Goal: Task Accomplishment & Management: Manage account settings

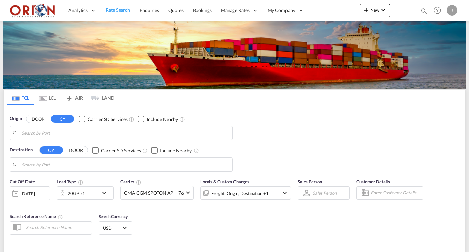
type input "Puerto [PERSON_NAME], HNPCR"
type input "[GEOGRAPHIC_DATA], ESVLC"
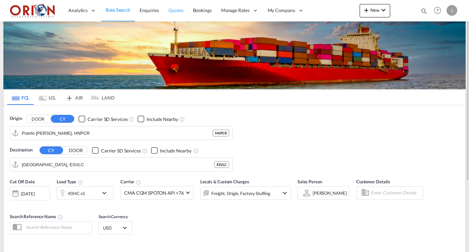
click at [177, 11] on span "Quotes" at bounding box center [175, 10] width 15 height 6
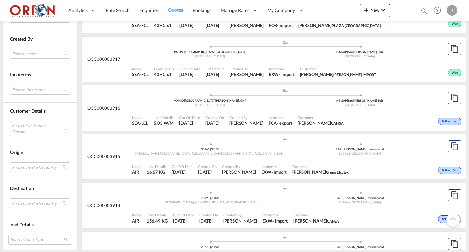
scroll to position [686, 0]
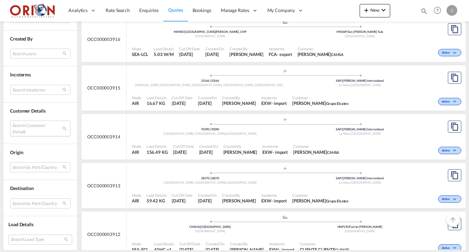
click at [40, 127] on md-select "Search Customer Details user name user [MEDICAL_DATA] [MEDICAL_DATA] [MEDICAL_D…" at bounding box center [40, 128] width 60 height 15
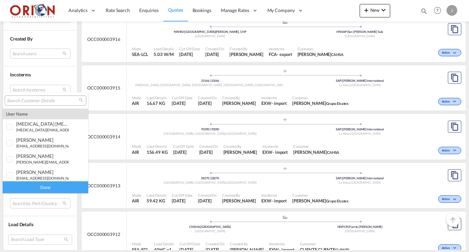
click at [34, 100] on input "search" at bounding box center [43, 101] width 72 height 6
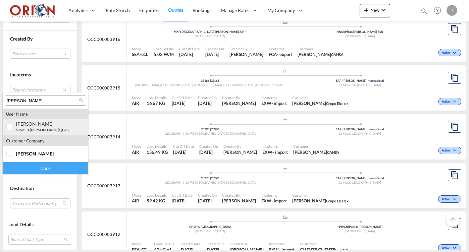
type input "[PERSON_NAME]"
drag, startPoint x: 36, startPoint y: 129, endPoint x: 38, endPoint y: 137, distance: 7.7
click at [36, 129] on small "vinicius.[PERSON_NAME]@grupo [PERSON_NAME] .[DOMAIN_NAME]" at bounding box center [73, 130] width 115 height 4
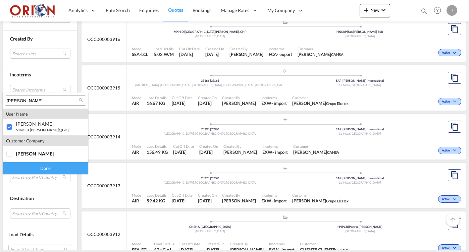
click at [48, 168] on div "Done" at bounding box center [45, 168] width 85 height 12
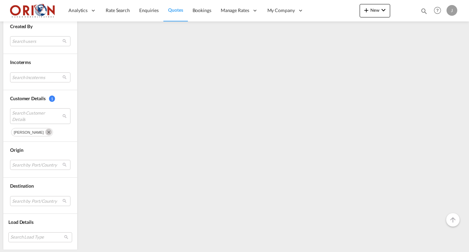
scroll to position [0, 0]
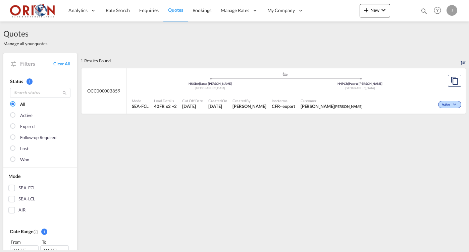
click at [162, 80] on ul ".a{fill:#aaa8ad;} .a{fill:#aaa8ad;} HNSBA | [GEOGRAPHIC_DATA][PERSON_NAME] Hond…" at bounding box center [284, 79] width 299 height 3
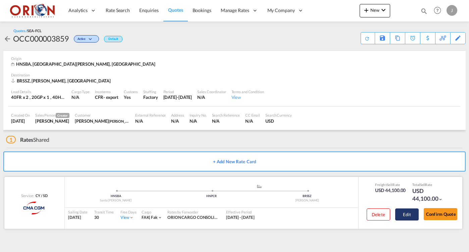
click at [398, 213] on button "Edit" at bounding box center [406, 215] width 23 height 12
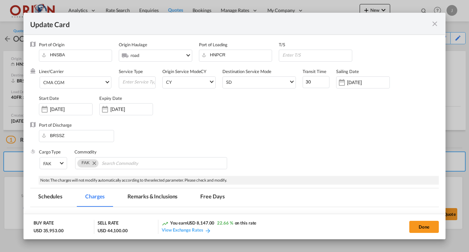
select select "per equipment"
select select "per container"
select select "per equipment"
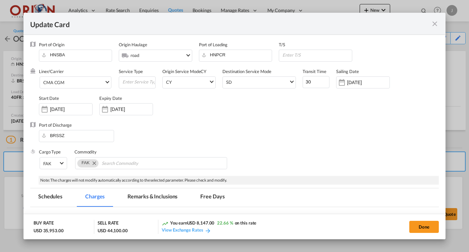
select select "per container"
select select "per equipment"
select select "per B/L"
select select "per equipment"
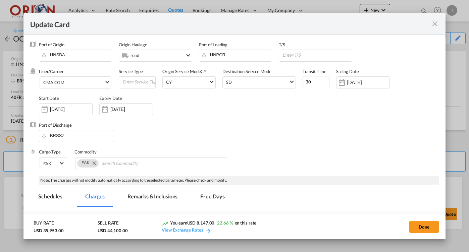
select select "per equipment"
click at [210, 196] on md-tab-item "Free Days" at bounding box center [212, 197] width 40 height 18
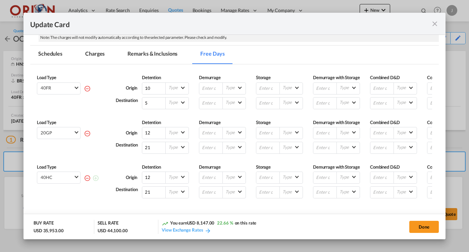
scroll to position [160, 0]
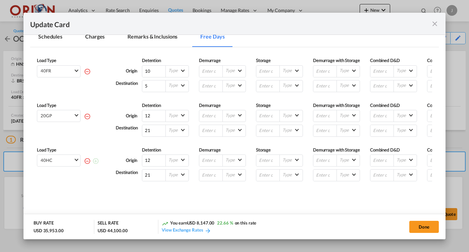
click at [433, 21] on md-icon "icon-close fg-AAA8AD m-0 pointer" at bounding box center [434, 24] width 8 height 8
